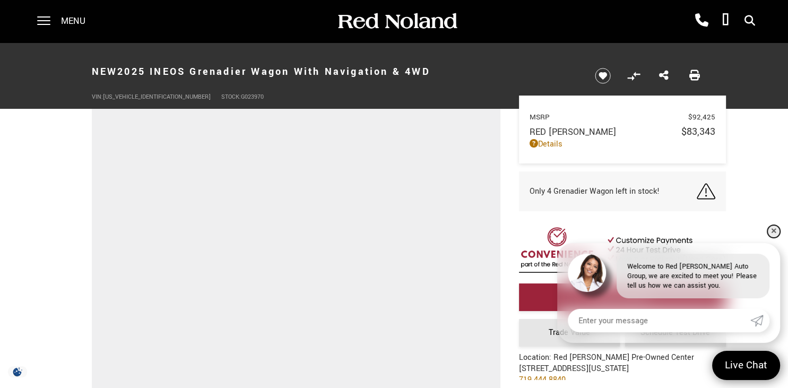
click at [777, 234] on link "✕" at bounding box center [774, 231] width 13 height 13
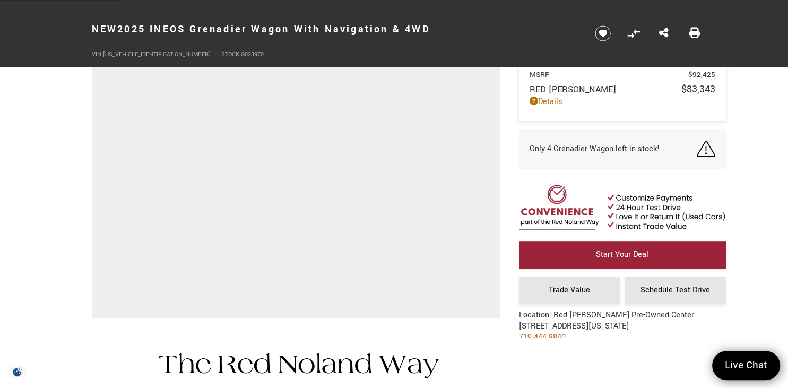
scroll to position [87, 0]
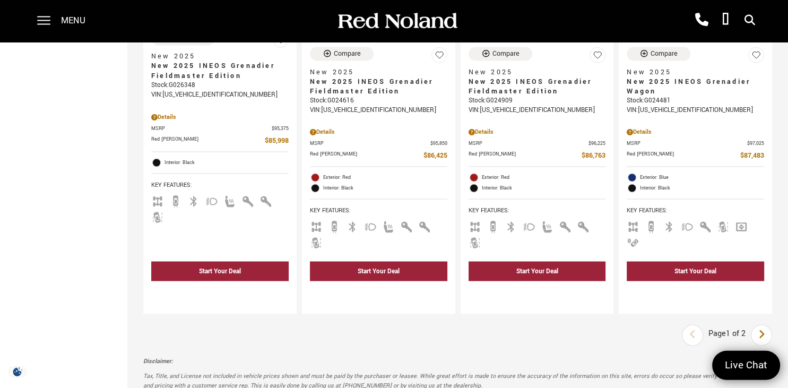
scroll to position [1922, 0]
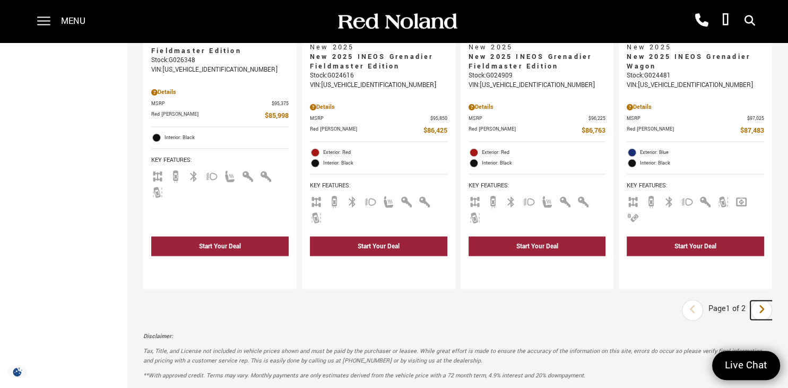
click at [759, 300] on icon "next page" at bounding box center [762, 308] width 7 height 17
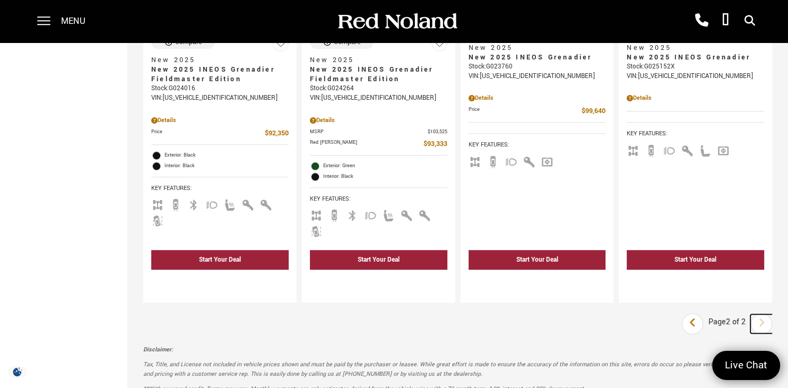
scroll to position [687, 0]
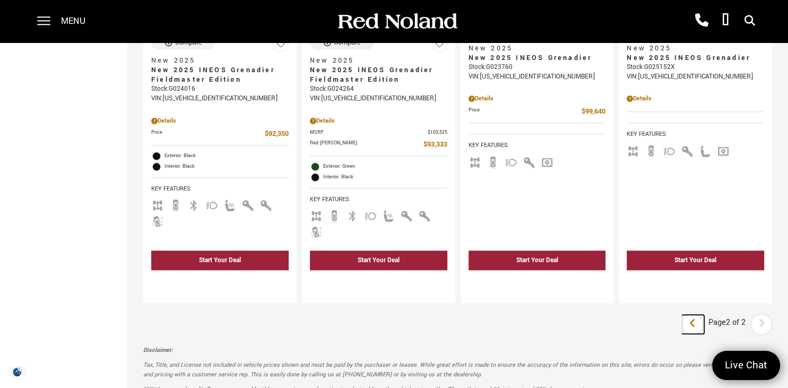
click at [686, 315] on link "Last" at bounding box center [693, 324] width 23 height 19
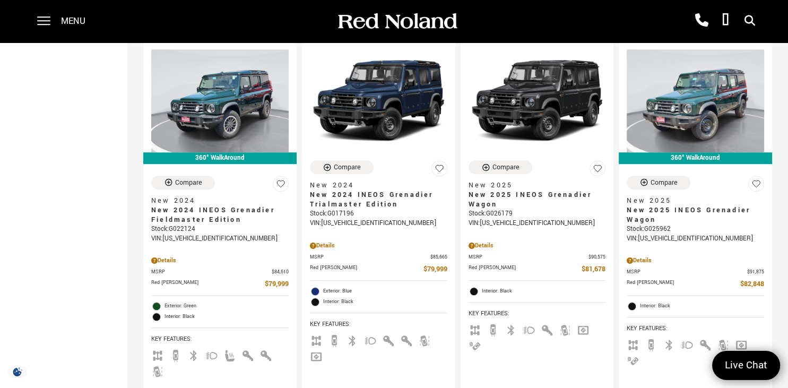
scroll to position [564, 0]
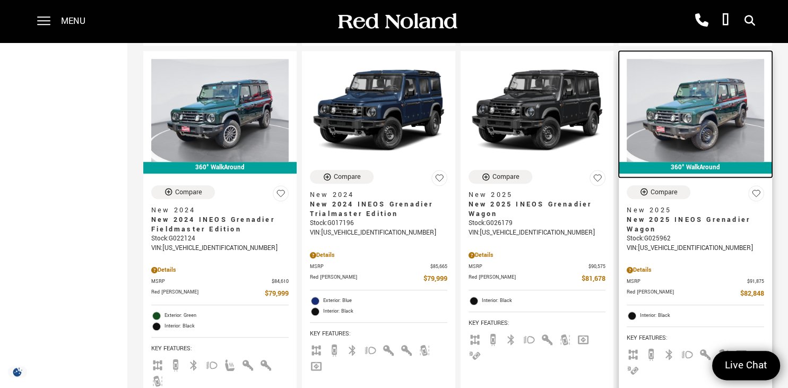
click at [710, 102] on img at bounding box center [695, 110] width 137 height 103
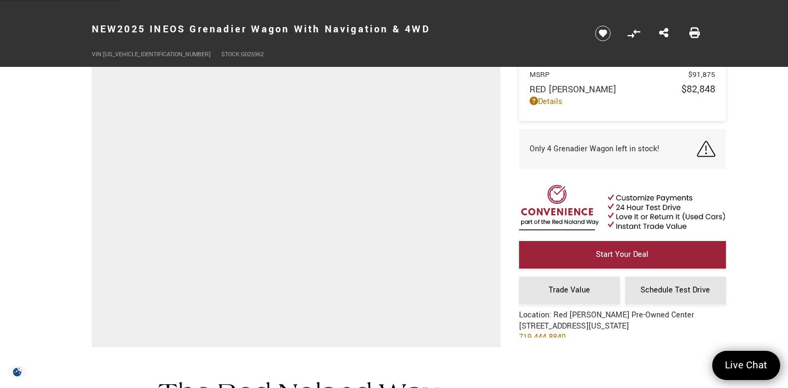
scroll to position [148, 0]
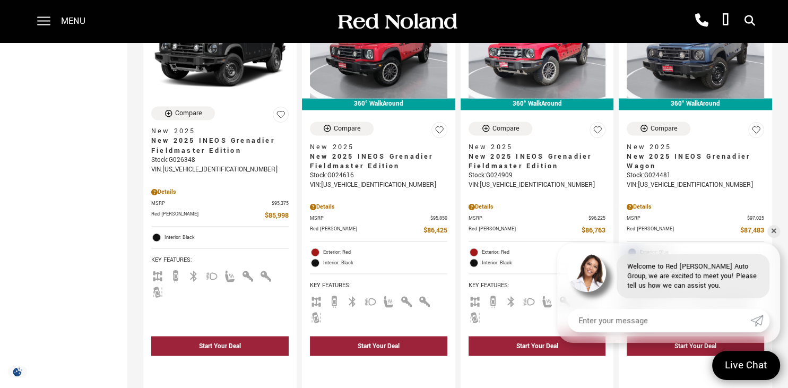
scroll to position [1823, 0]
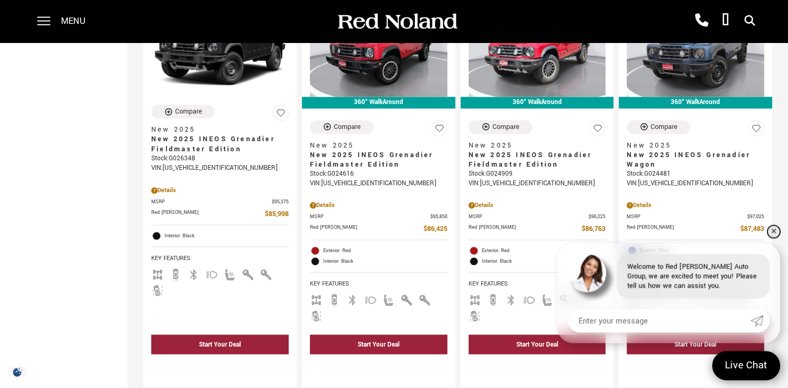
click at [774, 231] on link "✕" at bounding box center [774, 231] width 13 height 13
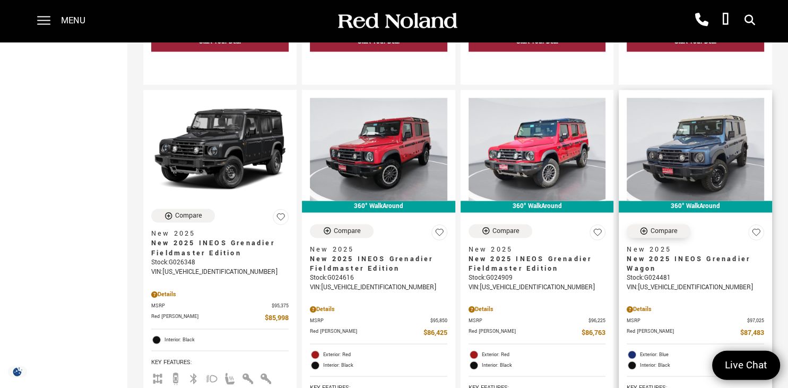
scroll to position [1718, 0]
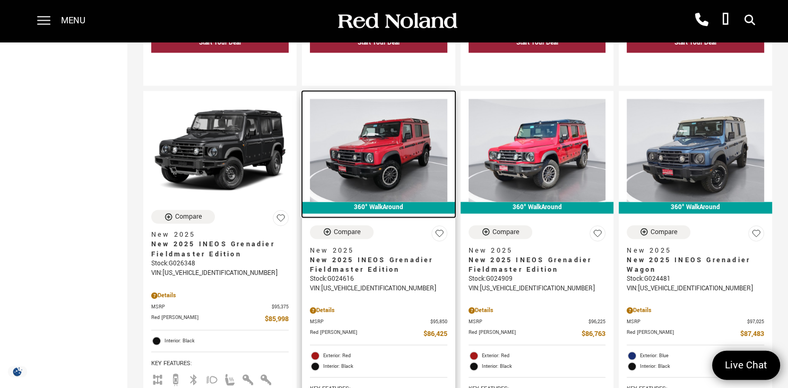
click at [376, 141] on img at bounding box center [378, 150] width 137 height 103
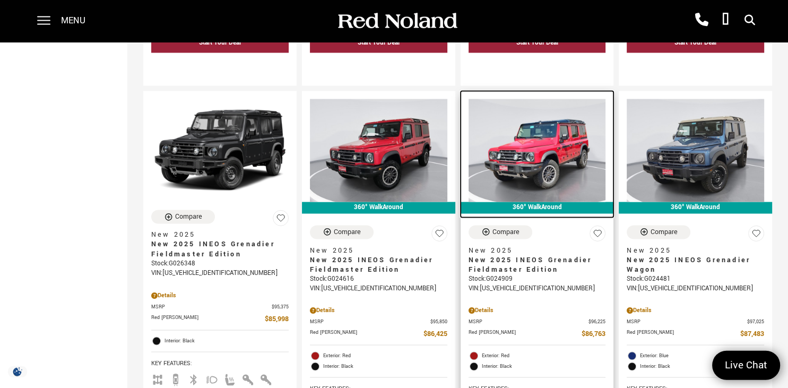
click at [477, 192] on link "360° WalkAround" at bounding box center [537, 154] width 153 height 126
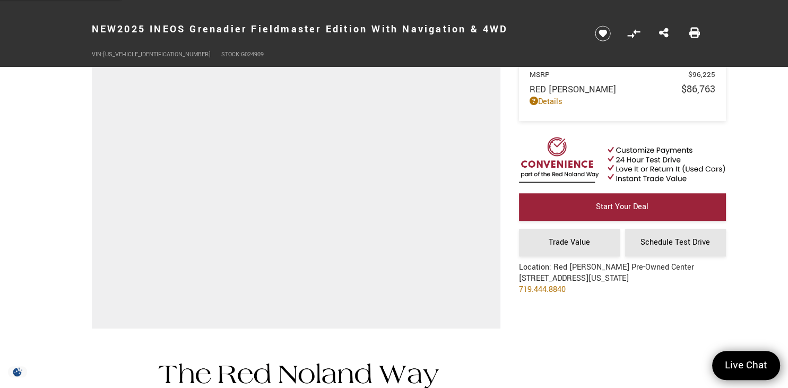
scroll to position [169, 0]
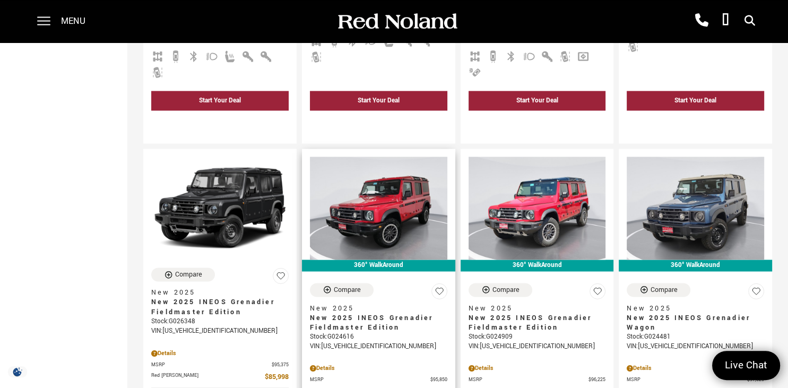
scroll to position [1673, 0]
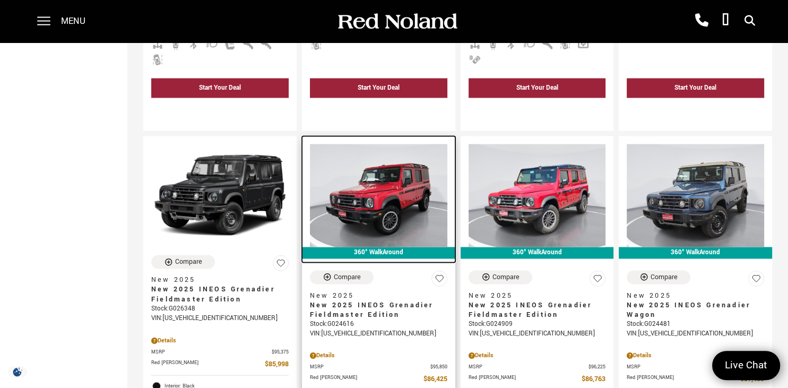
click at [358, 144] on img at bounding box center [378, 195] width 137 height 103
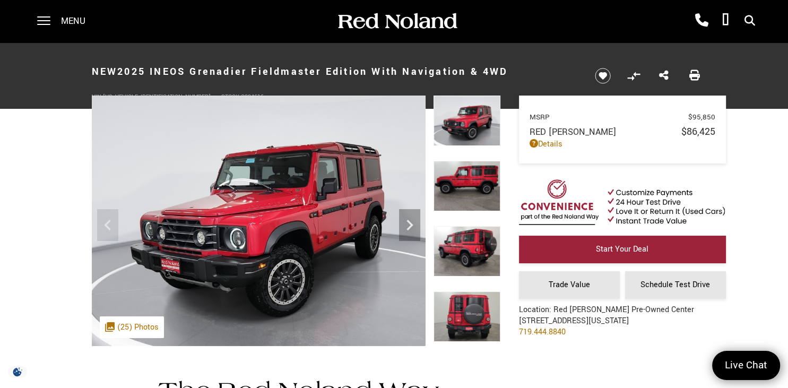
click at [475, 251] on img at bounding box center [467, 251] width 67 height 50
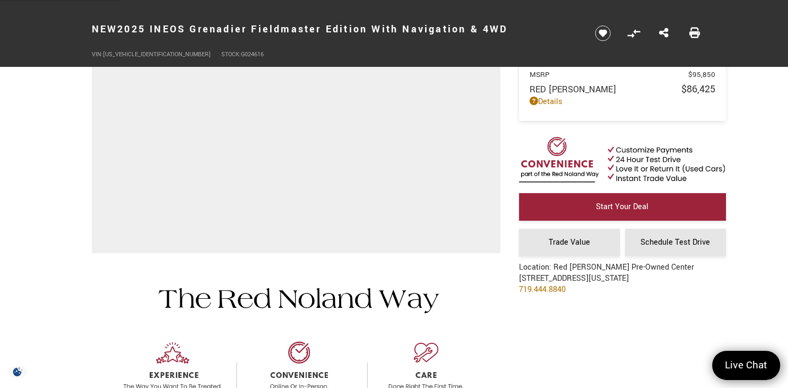
scroll to position [153, 0]
